Goal: Answer question/provide support: Share knowledge or assist other users

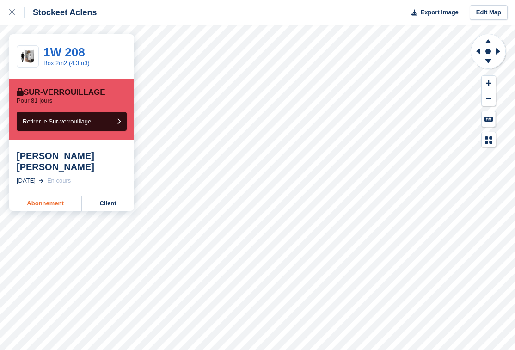
click at [54, 196] on link "Abonnement" at bounding box center [45, 203] width 73 height 15
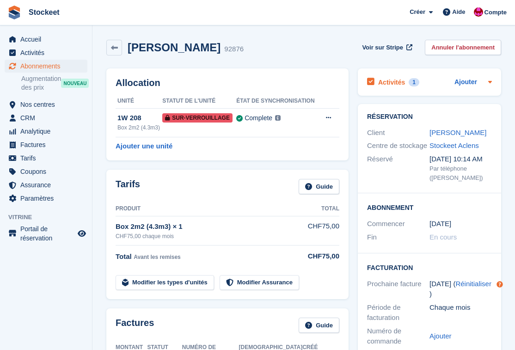
click at [384, 79] on h2 "Activités" at bounding box center [391, 82] width 27 height 8
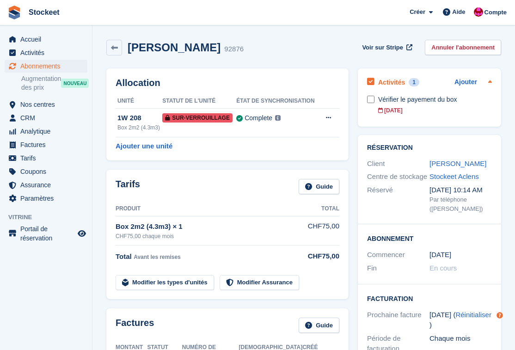
click at [396, 85] on h2 "Activités" at bounding box center [391, 82] width 27 height 8
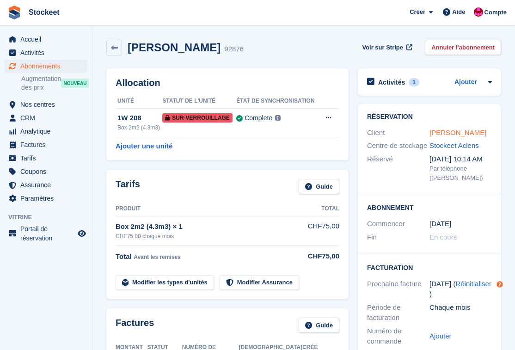
click at [467, 135] on link "[PERSON_NAME]" at bounding box center [458, 133] width 57 height 8
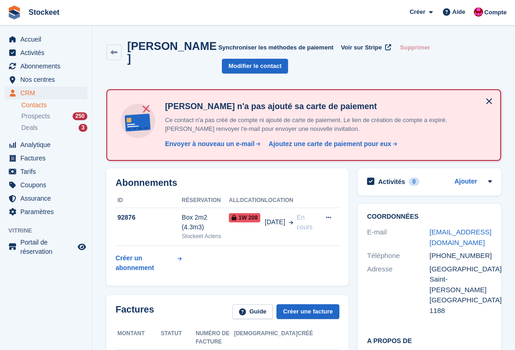
scroll to position [43, 0]
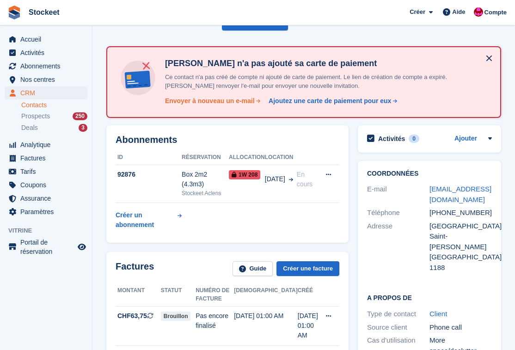
click at [205, 99] on div "Envoyer à nouveau un e-mail" at bounding box center [210, 101] width 90 height 10
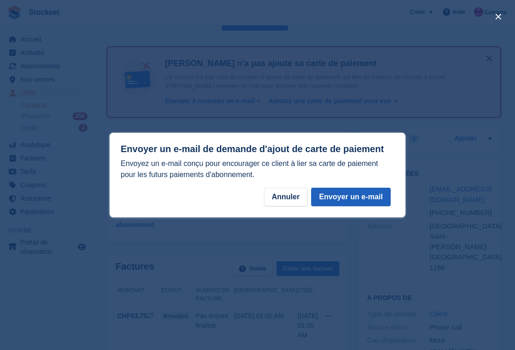
click at [341, 198] on button "Envoyer un e-mail" at bounding box center [351, 197] width 80 height 19
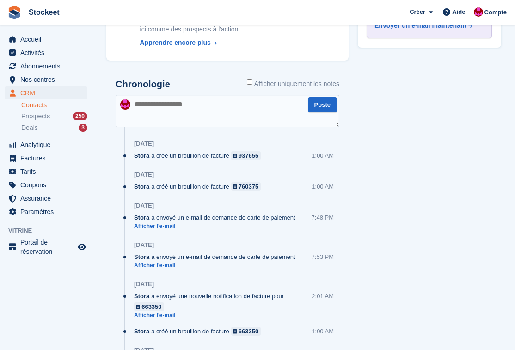
scroll to position [651, 0]
